Goal: Complete application form: Complete application form

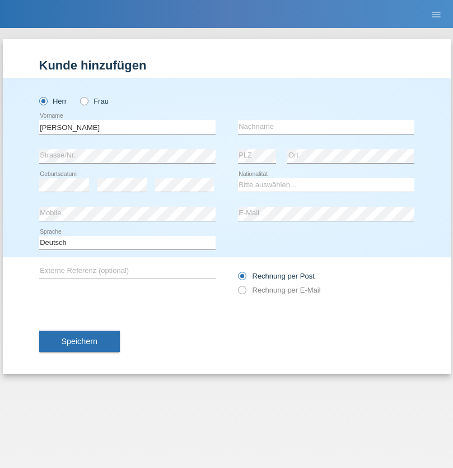
type input "[PERSON_NAME]"
click at [326, 127] on input "text" at bounding box center [326, 127] width 177 height 14
type input "Mihaila"
select select "RO"
select select "C"
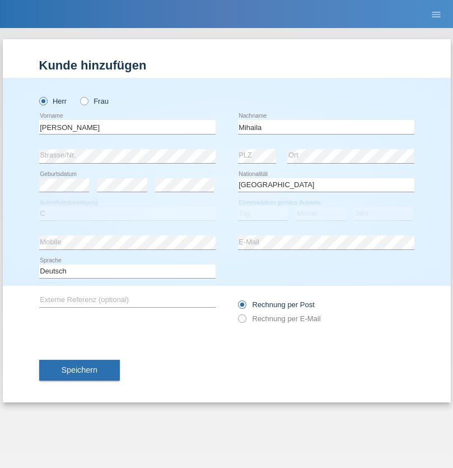
select select "18"
select select "11"
select select "2021"
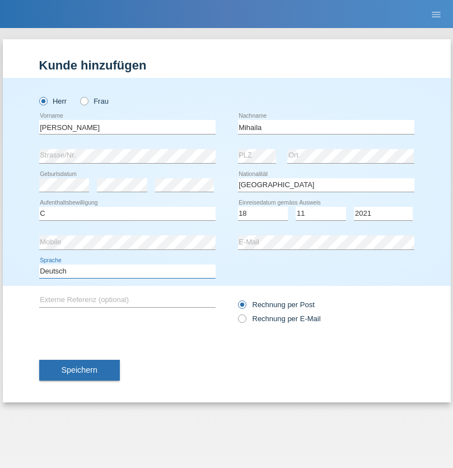
select select "en"
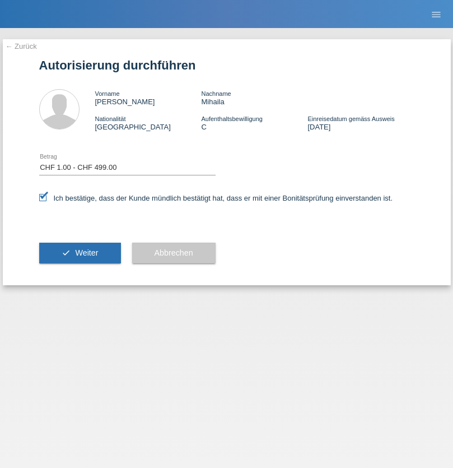
select select "1"
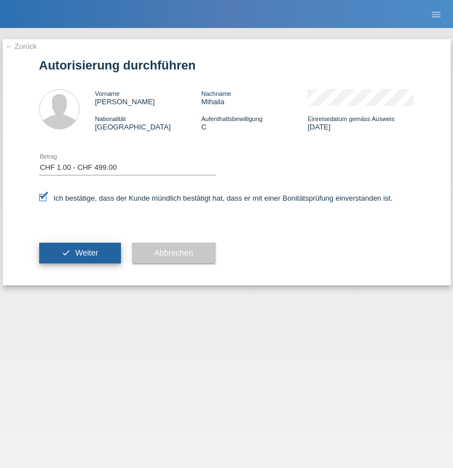
click at [80, 253] on span "Weiter" at bounding box center [86, 252] width 23 height 9
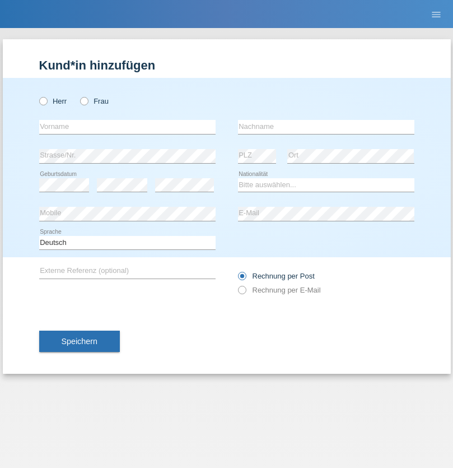
radio input "true"
click at [127, 127] on input "text" at bounding box center [127, 127] width 177 height 14
type input "David"
click at [326, 127] on input "text" at bounding box center [326, 127] width 177 height 14
type input "Senn"
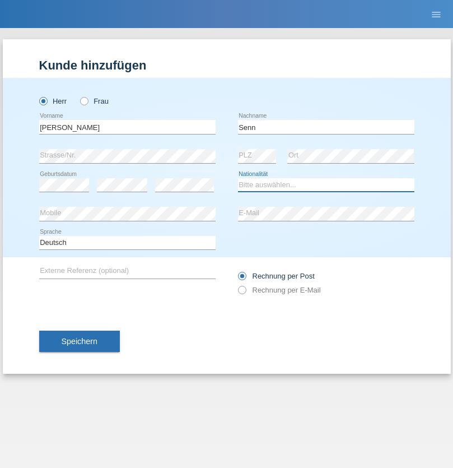
select select "CH"
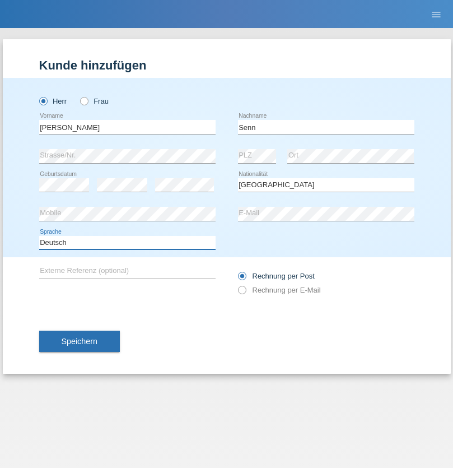
select select "en"
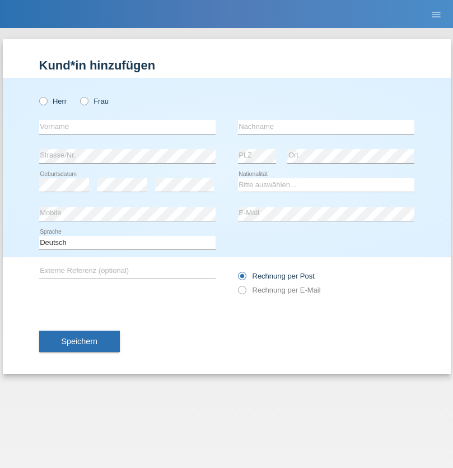
radio input "true"
click at [127, 127] on input "text" at bounding box center [127, 127] width 177 height 14
type input "firat"
click at [326, 127] on input "text" at bounding box center [326, 127] width 177 height 14
type input "kara"
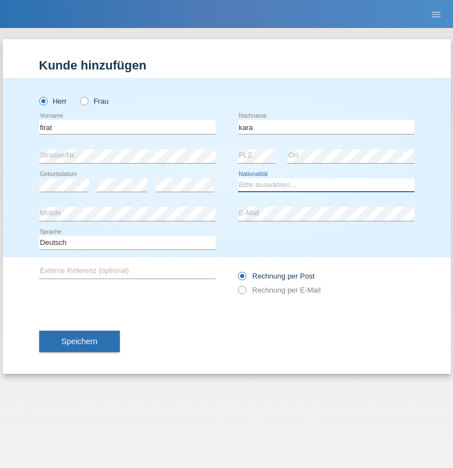
select select "CH"
radio input "true"
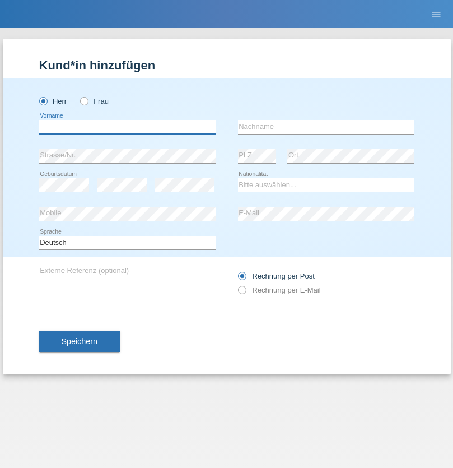
click at [127, 127] on input "text" at bounding box center [127, 127] width 177 height 14
type input "Francesco"
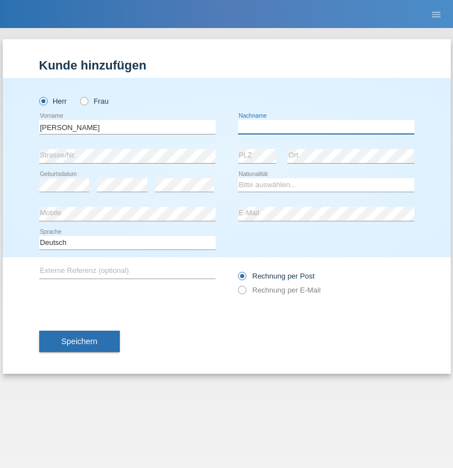
click at [326, 127] on input "text" at bounding box center [326, 127] width 177 height 14
type input "Fortugno"
select select "IT"
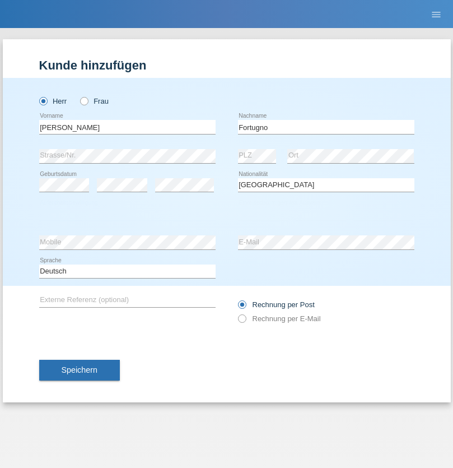
select select "C"
select select "09"
select select "08"
select select "2006"
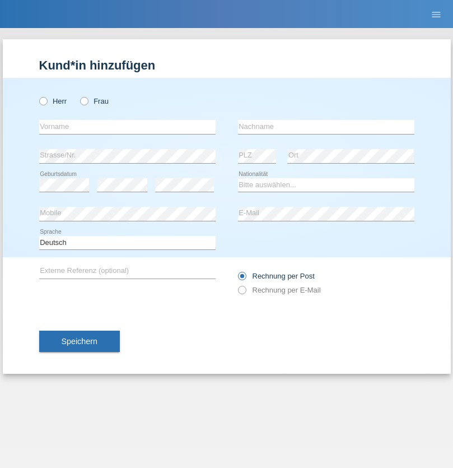
radio input "true"
click at [127, 127] on input "text" at bounding box center [127, 127] width 177 height 14
type input "[PERSON_NAME]"
click at [326, 127] on input "text" at bounding box center [326, 127] width 177 height 14
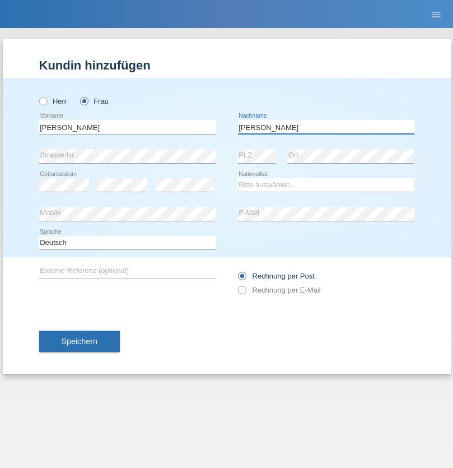
type input "[PERSON_NAME]"
select select "UA"
select select "C"
select select "23"
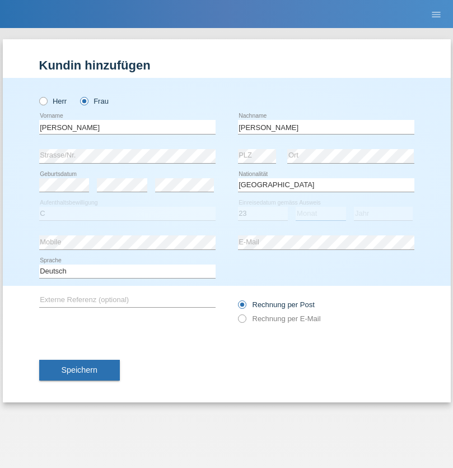
select select "10"
select select "2021"
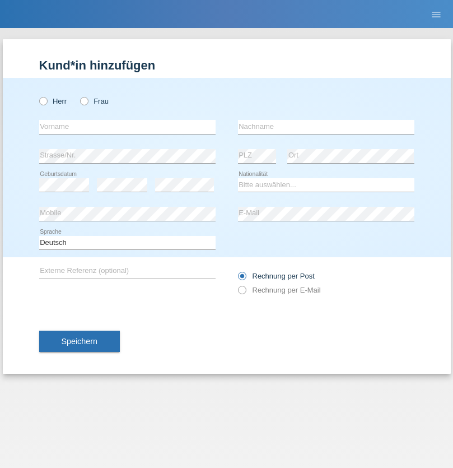
radio input "true"
click at [127, 127] on input "text" at bounding box center [127, 127] width 177 height 14
type input "Terezie"
click at [326, 127] on input "text" at bounding box center [326, 127] width 177 height 14
type input "Zachariášová"
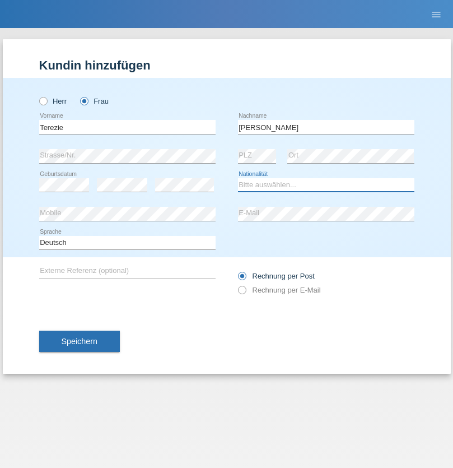
select select "CH"
radio input "true"
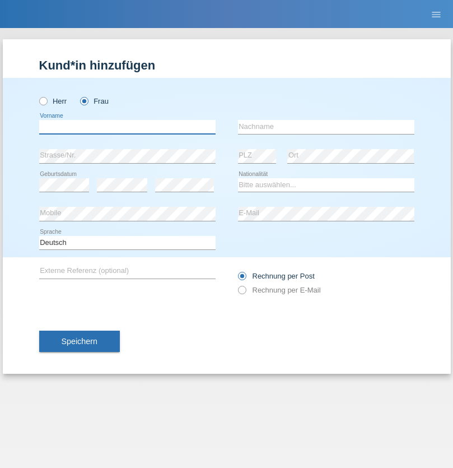
click at [127, 127] on input "text" at bounding box center [127, 127] width 177 height 14
type input "Nuria"
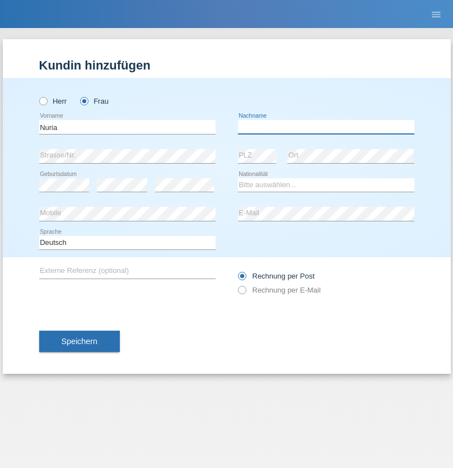
click at [326, 127] on input "text" at bounding box center [326, 127] width 177 height 14
type input "D'Antino"
select select "CH"
